Goal: Task Accomplishment & Management: Manage account settings

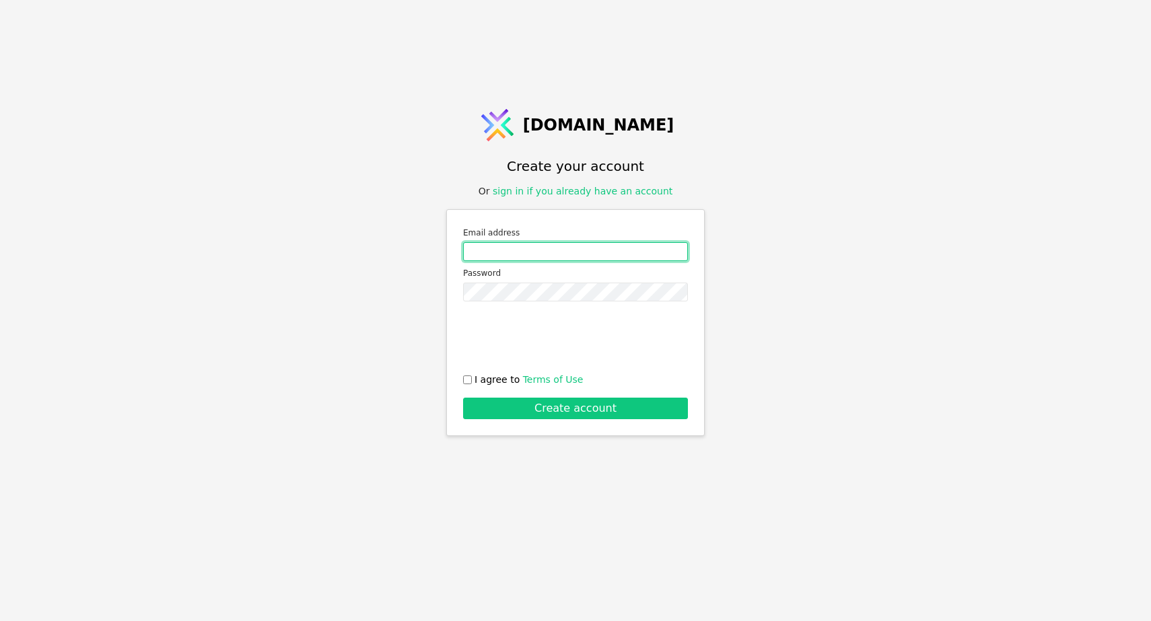
click at [485, 248] on input "Email address" at bounding box center [575, 251] width 225 height 19
type input "[EMAIL_ADDRESS][DOMAIN_NAME]"
click at [467, 379] on input "I agree to Terms of Use" at bounding box center [467, 380] width 9 height 9
checkbox input "true"
click at [463, 375] on div "Email address [EMAIL_ADDRESS][DOMAIN_NAME] Password 0cAFcWeA5T1nBwTzhPpmbG6OcEQ…" at bounding box center [575, 322] width 259 height 227
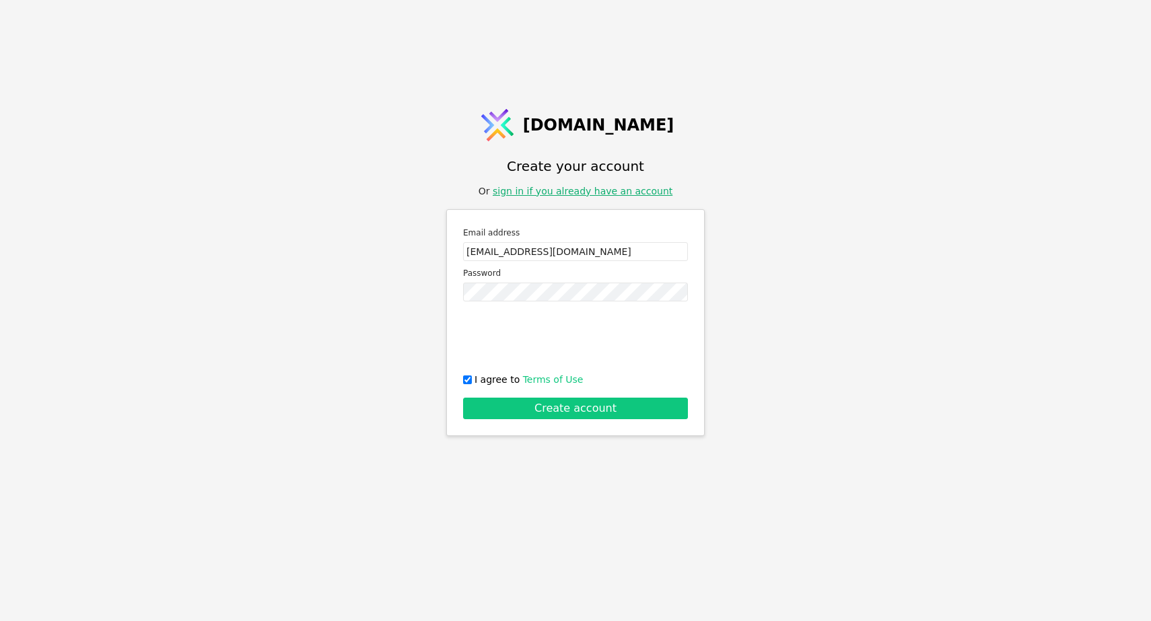
click at [531, 193] on link "sign in if you already have an account" at bounding box center [583, 191] width 180 height 11
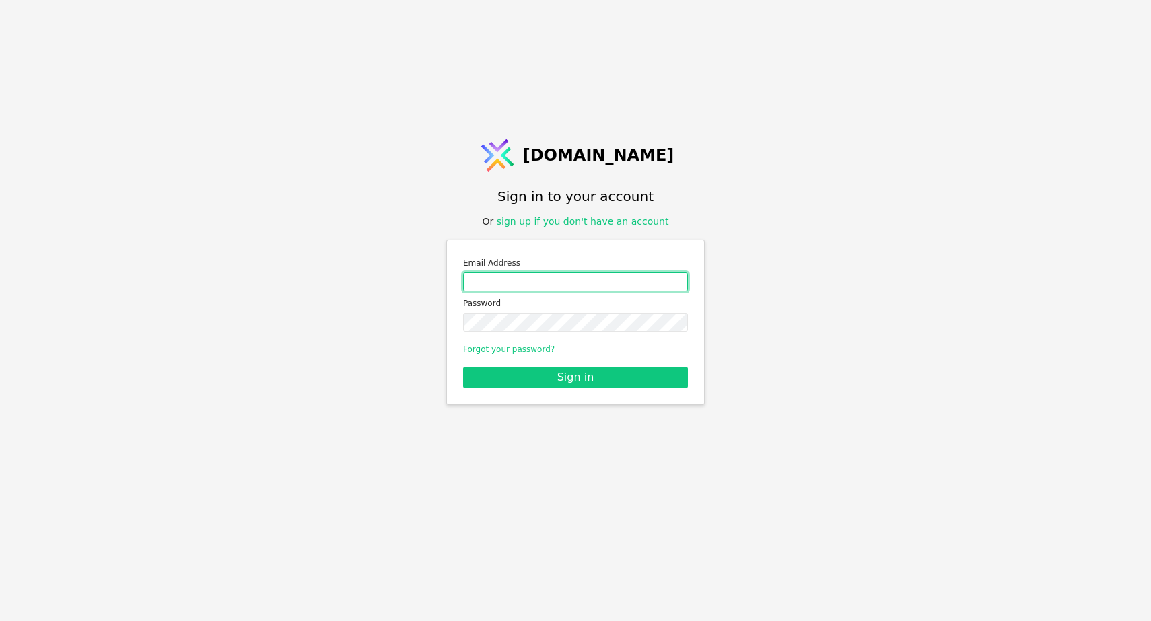
type input "[EMAIL_ADDRESS][DOMAIN_NAME]"
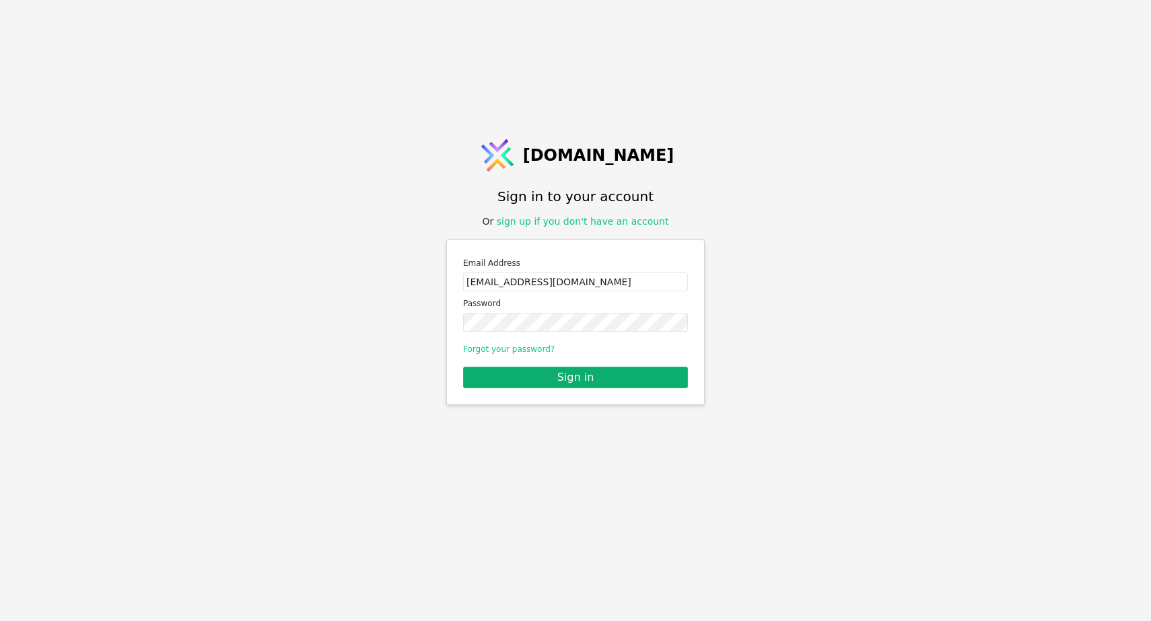
click at [566, 377] on button "Sign in" at bounding box center [575, 378] width 225 height 22
